Goal: Navigation & Orientation: Find specific page/section

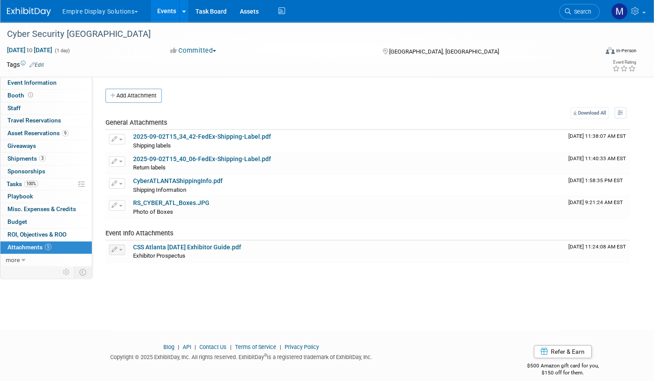
click at [183, 12] on link "Events" at bounding box center [167, 11] width 32 height 22
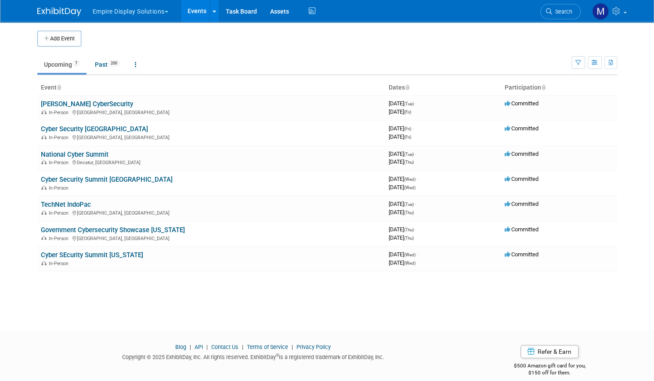
click at [134, 5] on button "Empire Display Solutions" at bounding box center [135, 9] width 87 height 19
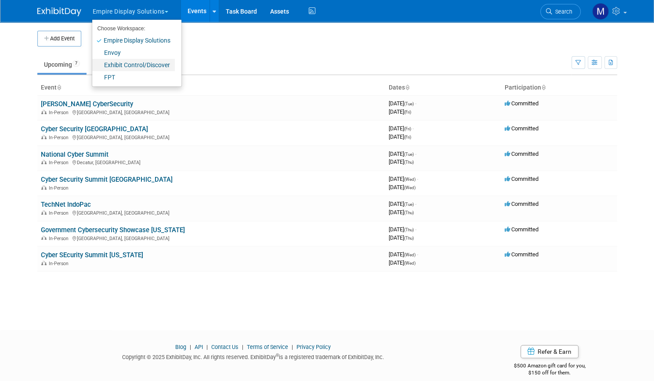
click at [118, 69] on link "Exhibit Control/Discover" at bounding box center [133, 65] width 83 height 12
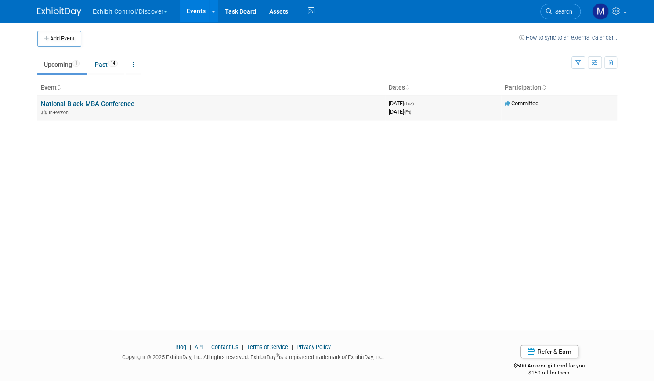
click at [91, 103] on link "National Black MBA Conference" at bounding box center [88, 104] width 94 height 8
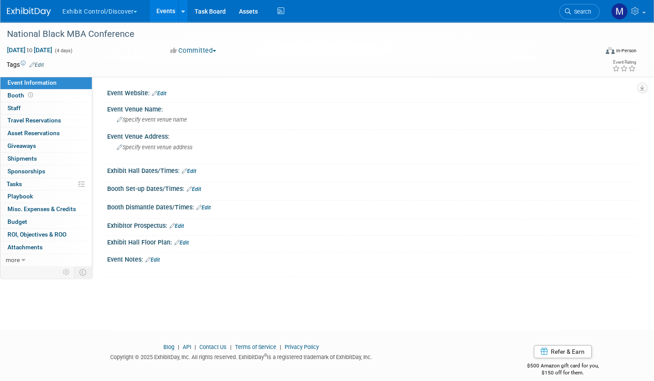
click at [148, 10] on button "Exhibit Control/Discover" at bounding box center [105, 9] width 87 height 19
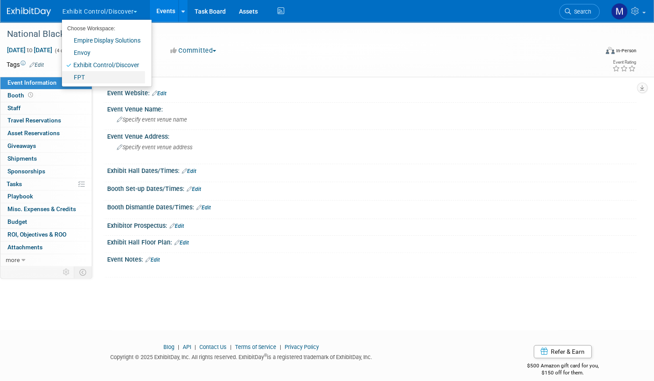
click at [117, 75] on link "FPT" at bounding box center [103, 77] width 83 height 12
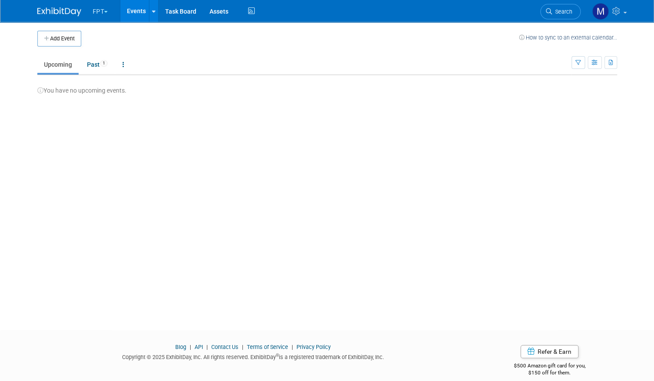
click at [128, 12] on link "Events" at bounding box center [136, 11] width 32 height 22
click at [94, 9] on button "FPT" at bounding box center [105, 9] width 27 height 19
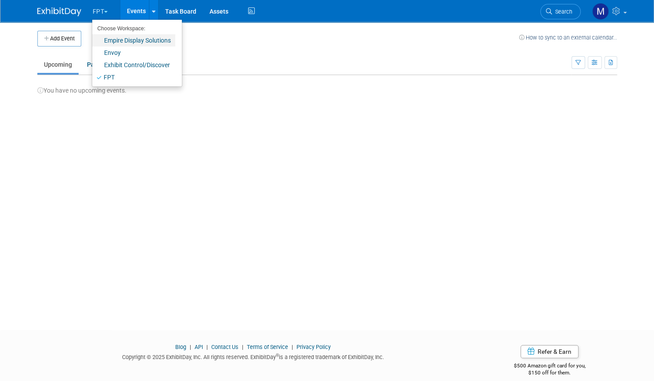
click at [104, 40] on link "Empire Display Solutions" at bounding box center [133, 40] width 83 height 12
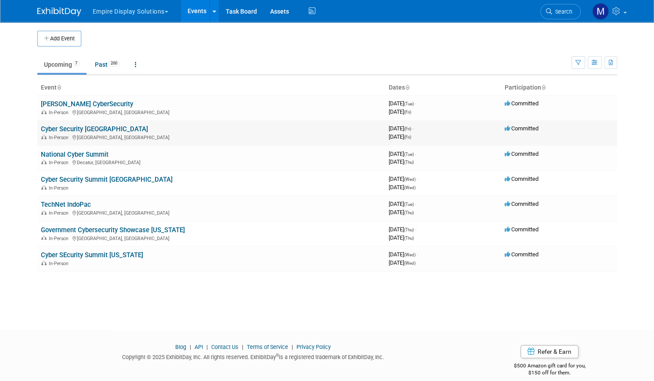
click at [88, 131] on link "Cyber Security [GEOGRAPHIC_DATA]" at bounding box center [94, 129] width 107 height 8
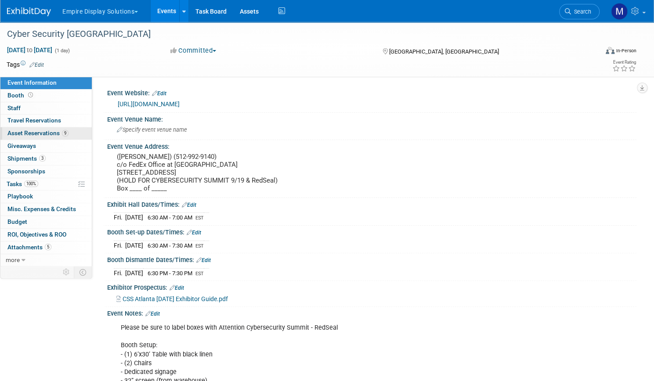
click at [69, 132] on span "Asset Reservations 9" at bounding box center [37, 133] width 61 height 7
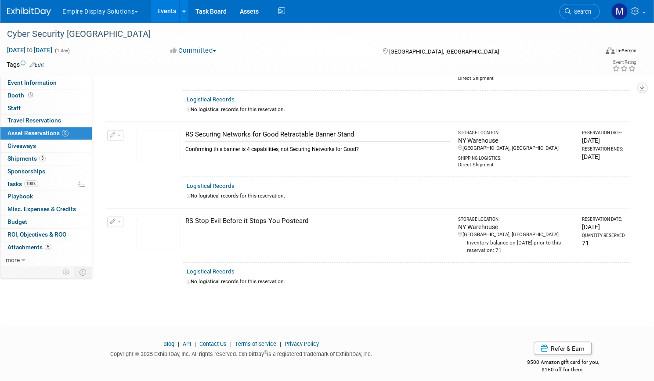
scroll to position [692, 0]
click at [40, 178] on link "100% Tasks 100%" at bounding box center [45, 184] width 91 height 12
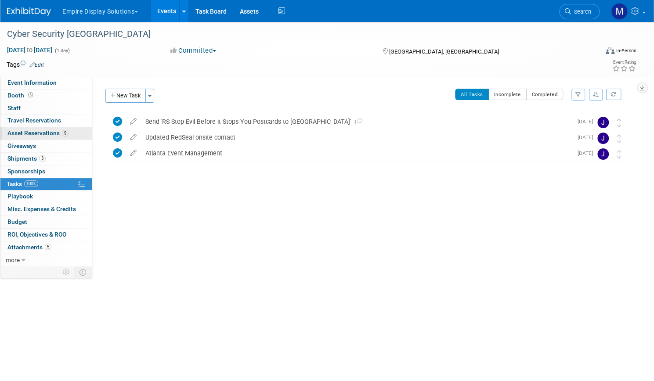
click at [62, 132] on span "Asset Reservations 9" at bounding box center [37, 133] width 61 height 7
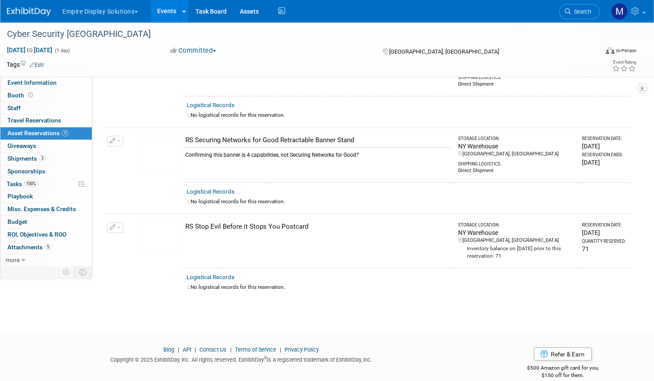
scroll to position [692, 0]
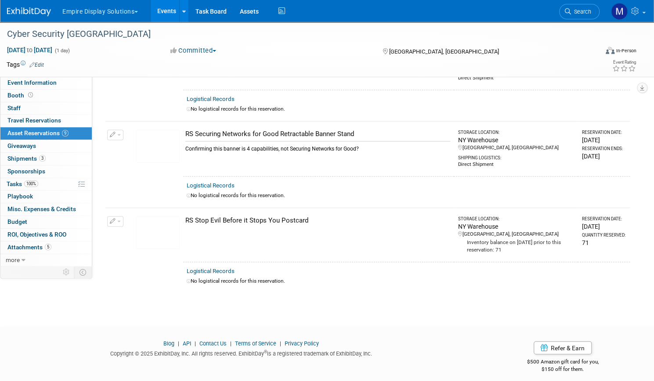
click at [181, 17] on link "Events" at bounding box center [167, 11] width 32 height 22
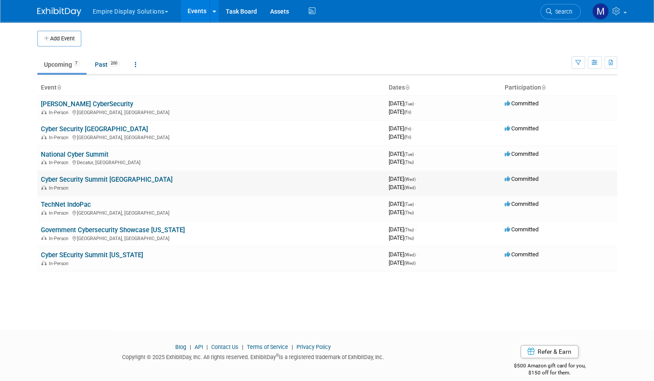
click at [92, 177] on link "Cyber Security Summit [GEOGRAPHIC_DATA]" at bounding box center [107, 180] width 132 height 8
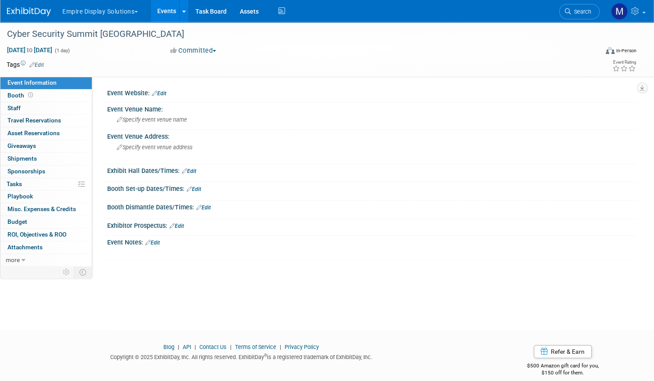
click at [181, 12] on link "Events" at bounding box center [167, 11] width 32 height 22
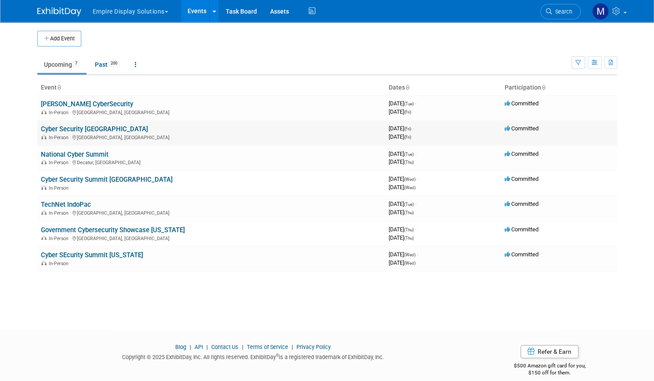
click at [75, 127] on link "Cyber Security [GEOGRAPHIC_DATA]" at bounding box center [94, 129] width 107 height 8
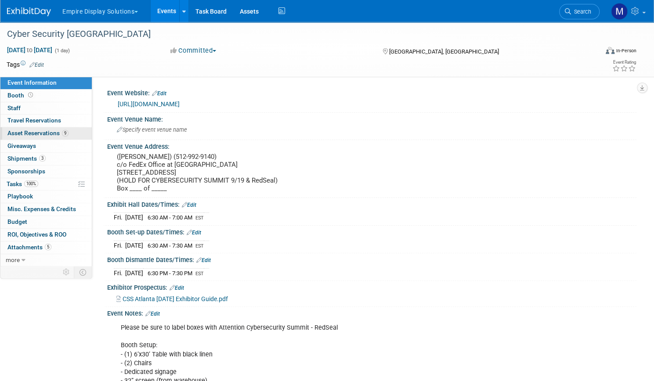
click at [80, 128] on link "9 Asset Reservations 9" at bounding box center [45, 133] width 91 height 12
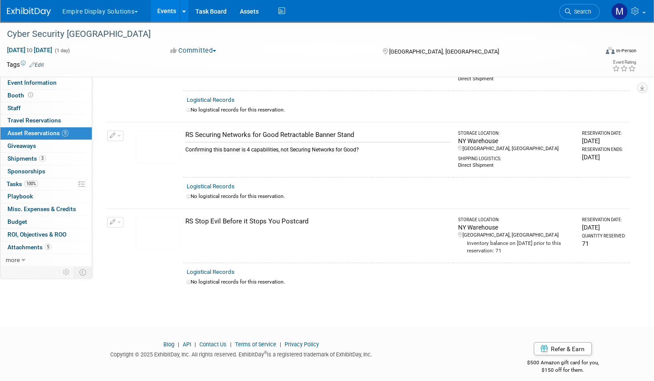
scroll to position [692, 0]
